Goal: Task Accomplishment & Management: Manage account settings

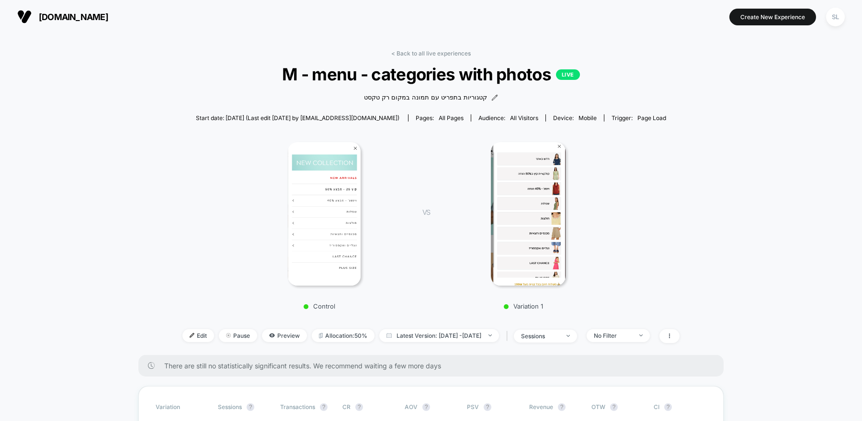
click at [58, 17] on span "[DOMAIN_NAME]" at bounding box center [73, 17] width 69 height 10
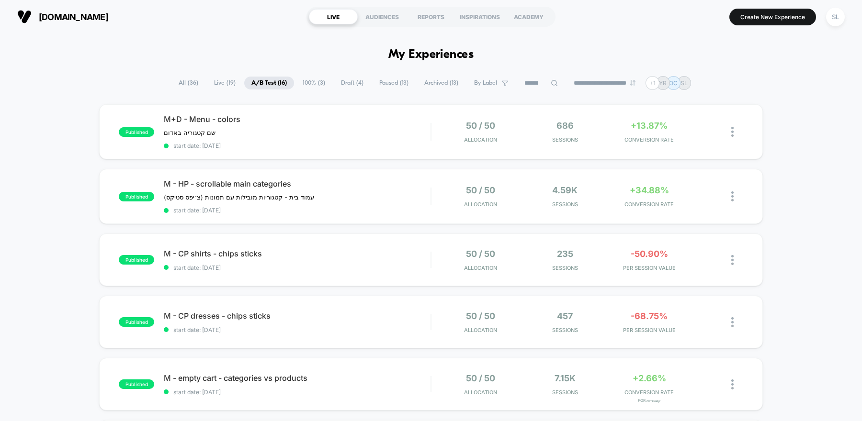
click at [343, 86] on span "Draft ( 4 )" at bounding box center [352, 83] width 37 height 13
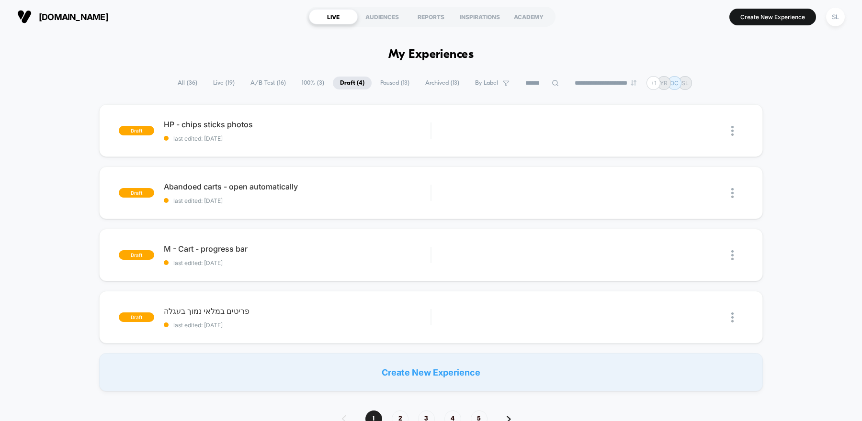
click at [393, 85] on span "Paused ( 13 )" at bounding box center [395, 83] width 44 height 13
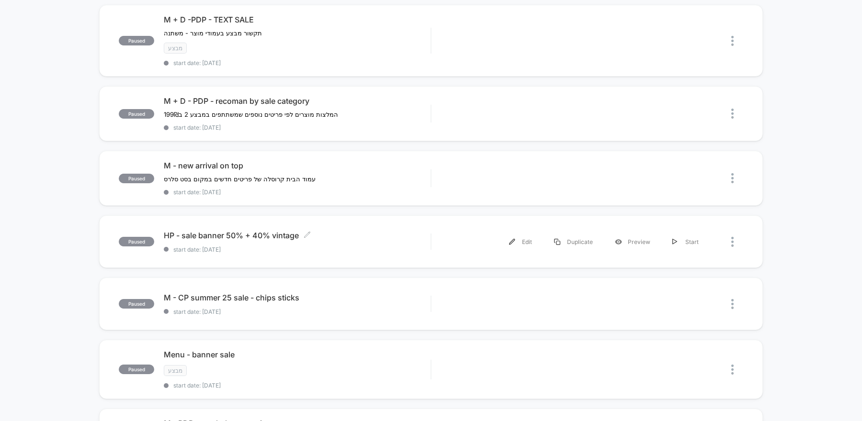
scroll to position [442, 0]
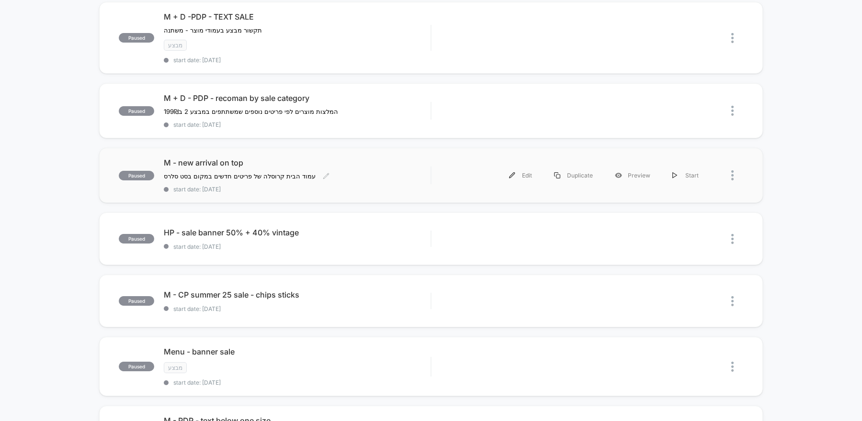
click at [363, 175] on div "M - new arrival on top עמוד הבית קרוסלה של פריטים חדשים במקום בסט סלרס Click to…" at bounding box center [297, 175] width 267 height 35
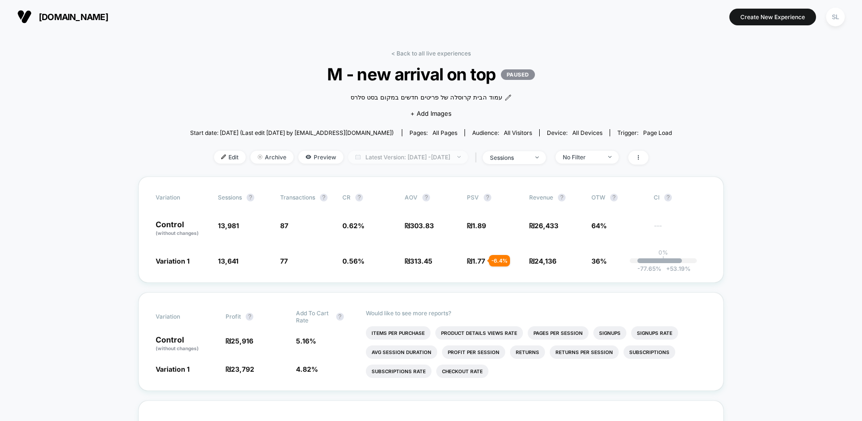
click at [422, 156] on span "Latest Version: [DATE] - [DATE]" at bounding box center [408, 157] width 120 height 13
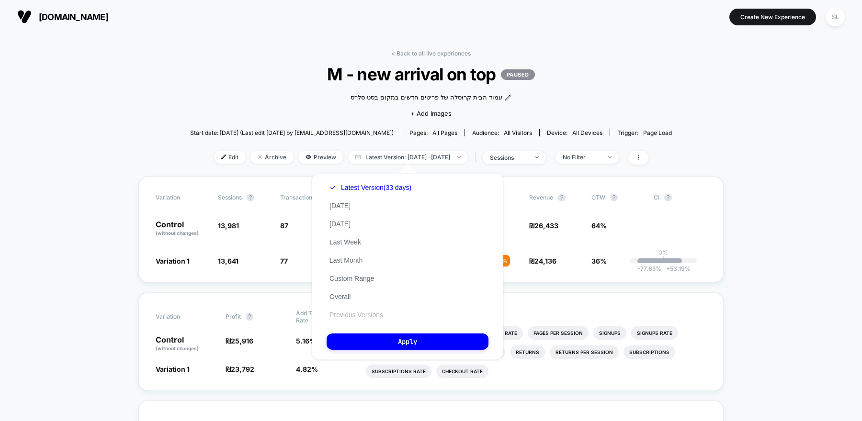
click at [371, 316] on button "Previous Versions" at bounding box center [356, 315] width 59 height 9
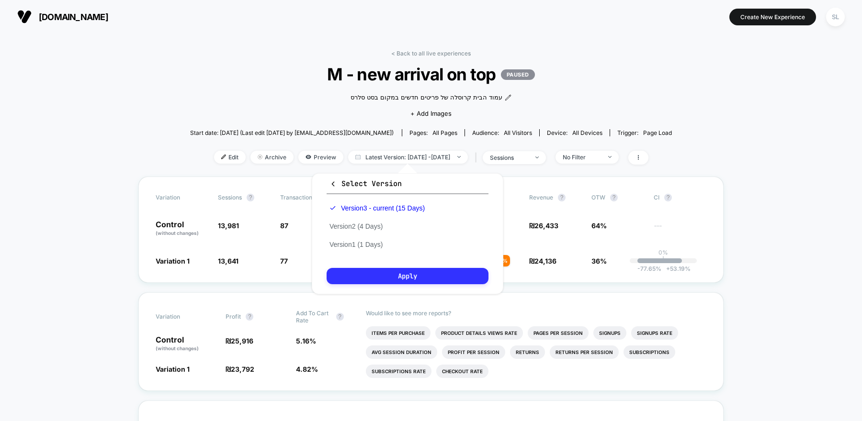
click at [387, 272] on button "Apply" at bounding box center [408, 276] width 162 height 16
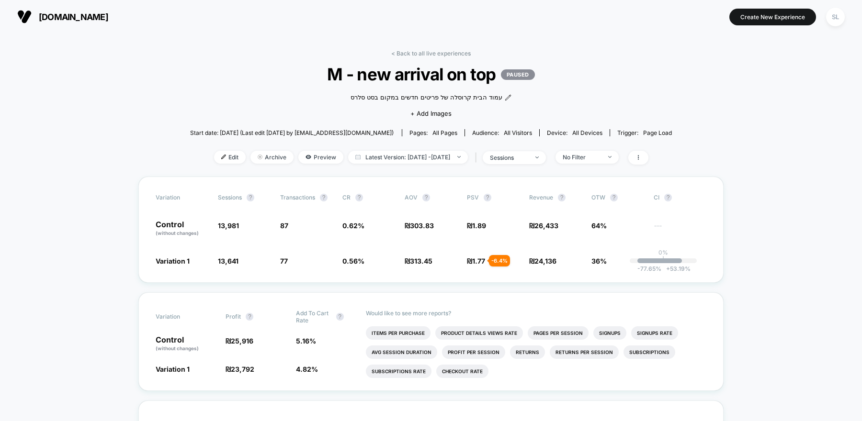
click at [65, 19] on span "[DOMAIN_NAME]" at bounding box center [73, 17] width 69 height 10
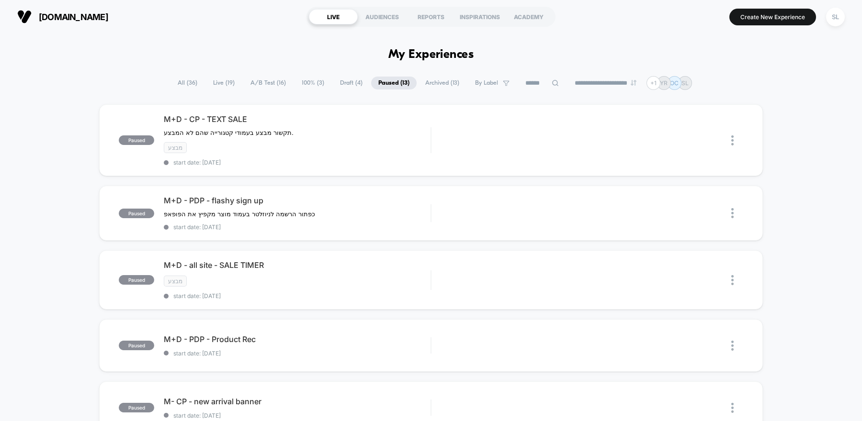
click at [300, 80] on span "100% ( 3 )" at bounding box center [312, 83] width 37 height 13
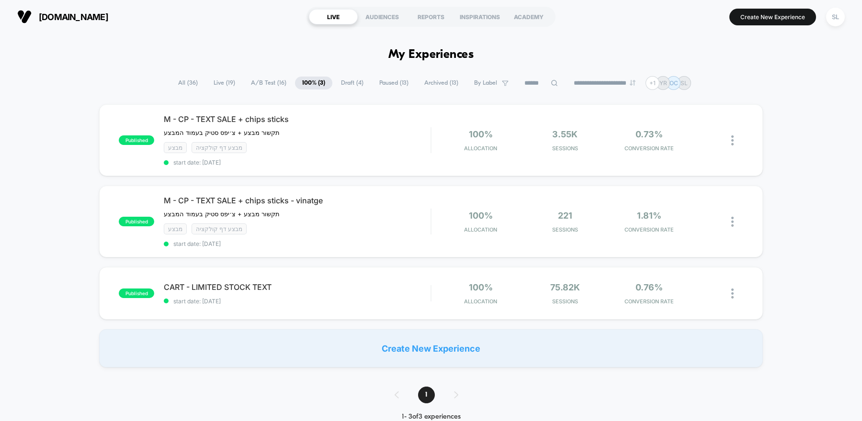
click at [268, 84] on span "A/B Test ( 16 )" at bounding box center [269, 83] width 50 height 13
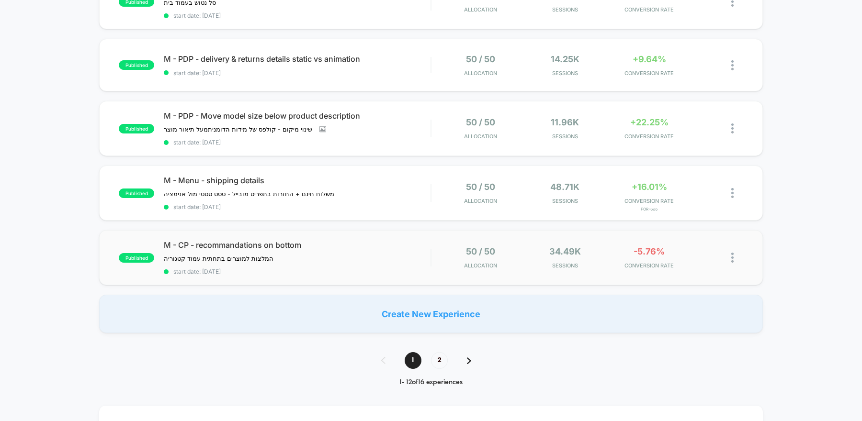
scroll to position [578, 0]
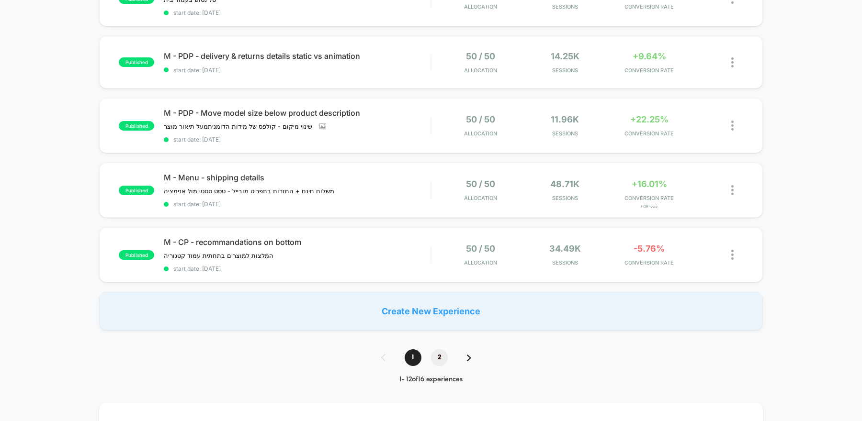
click at [438, 351] on span "2" at bounding box center [439, 357] width 17 height 17
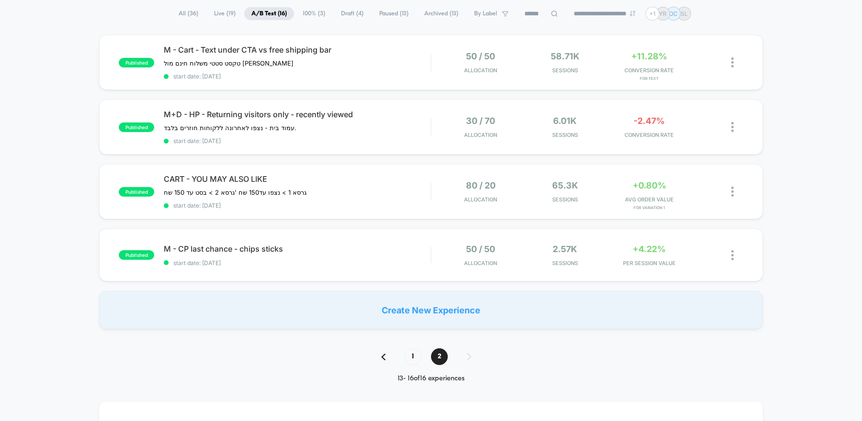
scroll to position [72, 0]
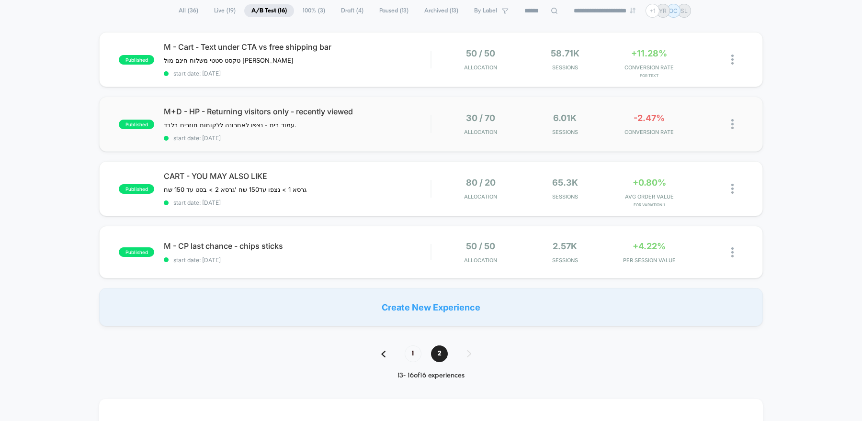
click at [441, 137] on div "published M+D - HP - Returning visitors only - recently viewed עמוד בית - נצפו …" at bounding box center [431, 124] width 664 height 55
